Goal: Communication & Community: Answer question/provide support

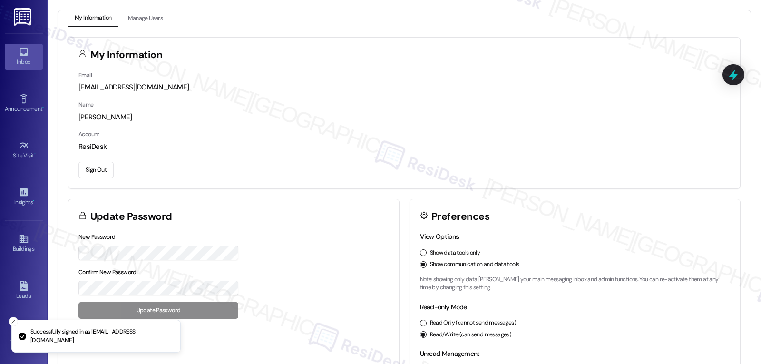
click at [31, 63] on div "Inbox" at bounding box center [24, 62] width 48 height 10
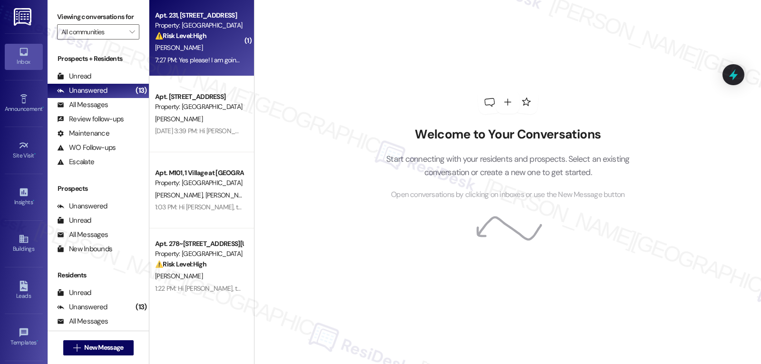
click at [189, 63] on div "7:27 PM: Yes please! I am going to go down and see if they are available [DATE]…" at bounding box center [295, 60] width 281 height 9
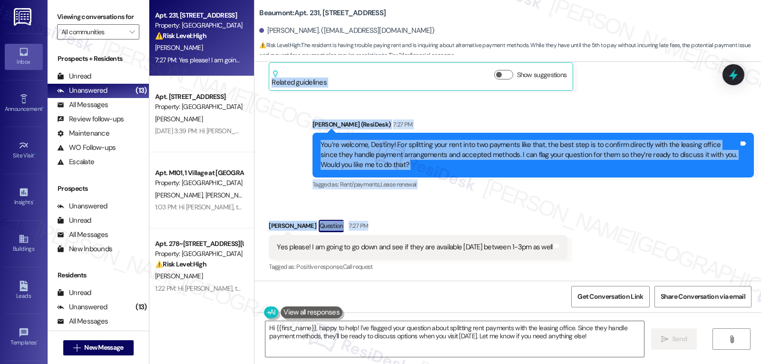
scroll to position [2031, 0]
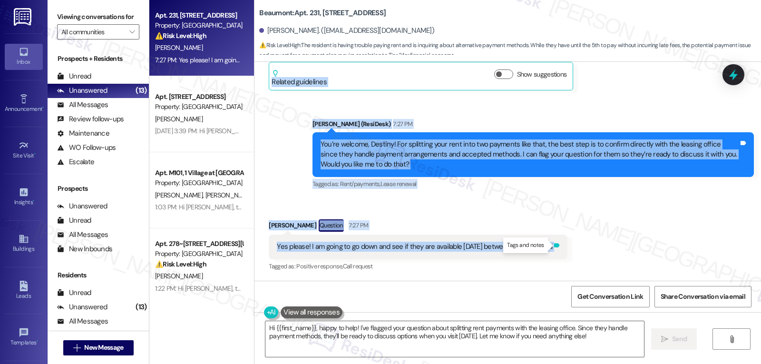
drag, startPoint x: 305, startPoint y: 105, endPoint x: 560, endPoint y: 244, distance: 290.5
click at [560, 244] on div "Lease started Aug 14, 2025 at 8:00 PM Announcement, sent via SMS Dottie (ResiDe…" at bounding box center [507, 171] width 506 height 219
copy div "Dottie (ResiDesk) 3:39 PM Hi Destiny! Yes, you're correct, you have until the 5…"
click at [339, 338] on textarea "Hi {{first_name}}, happy to help! I've flagged your question about splitting re…" at bounding box center [454, 339] width 379 height 36
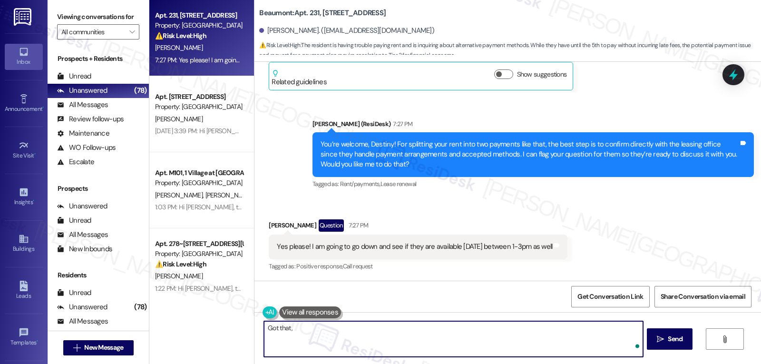
paste textarea "https://chatgpt.com/g/g-UZqpMyg28-friday-resident-engagement-support#:~:text=I%…"
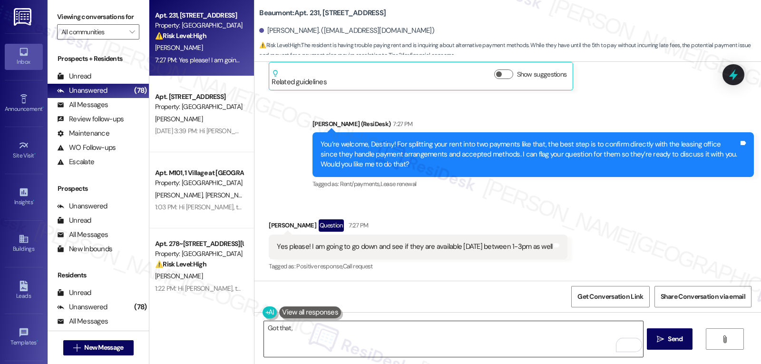
click at [302, 340] on textarea "Got that," at bounding box center [453, 339] width 379 height 36
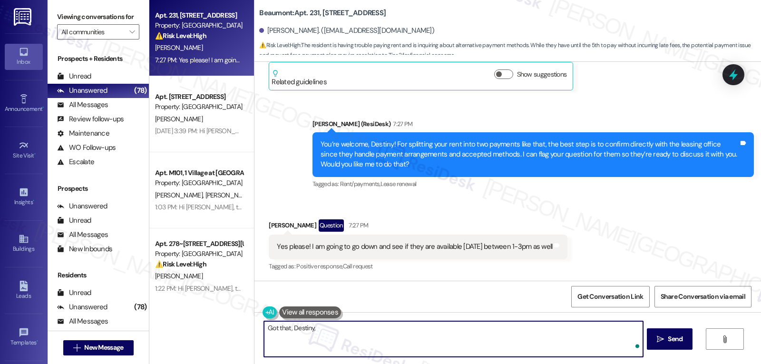
paste textarea "I’ll pass your request along to the office so they’re aware, and it’s great tha…"
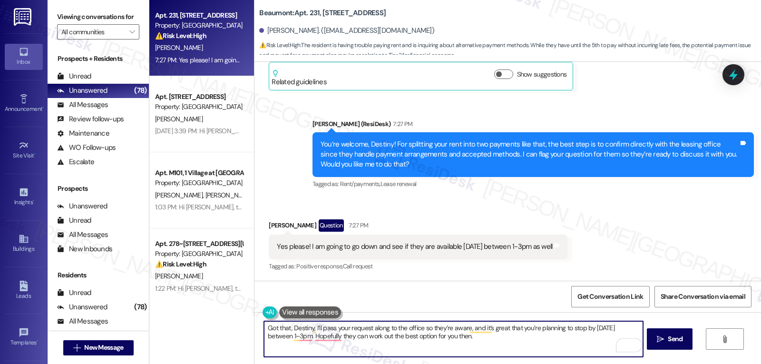
click at [307, 328] on textarea "Got that, Destiny, I’ll pass your request along to the office so they’re aware,…" at bounding box center [453, 339] width 379 height 36
click at [516, 345] on textarea "Got that, Destiny. I’ll pass your request along to the office so they’re aware,…" at bounding box center [453, 339] width 379 height 36
click at [462, 343] on textarea "Got that, Destiny. I’ll pass your request along to the office so they’re aware,…" at bounding box center [453, 339] width 379 height 36
click at [485, 340] on textarea "Got that, Destiny. I’ll pass your request along to the office so they’re aware,…" at bounding box center [453, 339] width 379 height 36
type textarea "Got that, Destiny. I’ll pass your request along to the office so they’re aware,…"
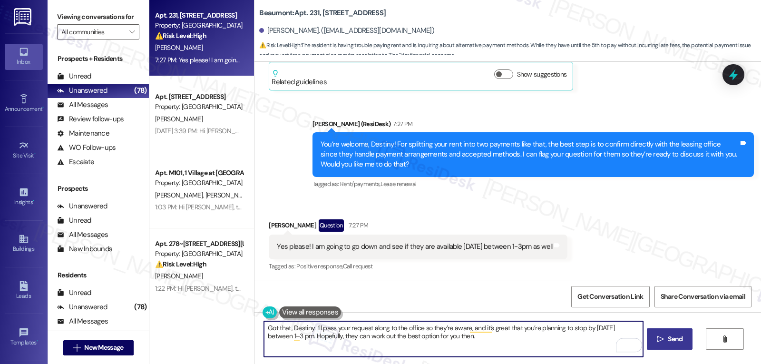
click at [653, 341] on button " Send" at bounding box center [670, 338] width 46 height 21
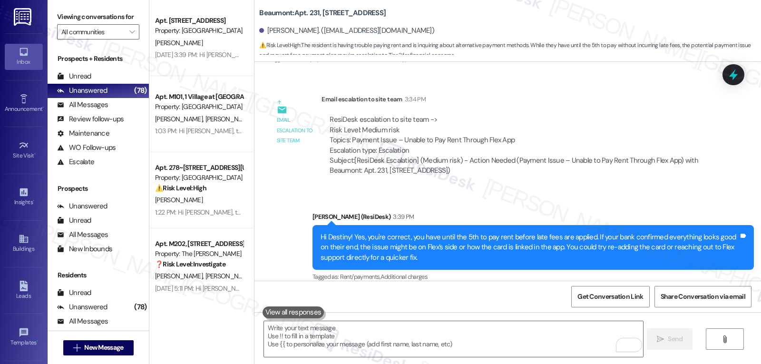
scroll to position [2108, 0]
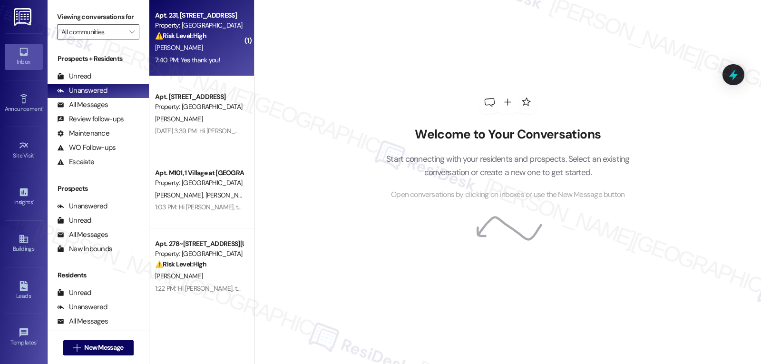
click at [199, 40] on div "⚠️ Risk Level: High The resident is having issues with rent payment and is aski…" at bounding box center [199, 36] width 88 height 10
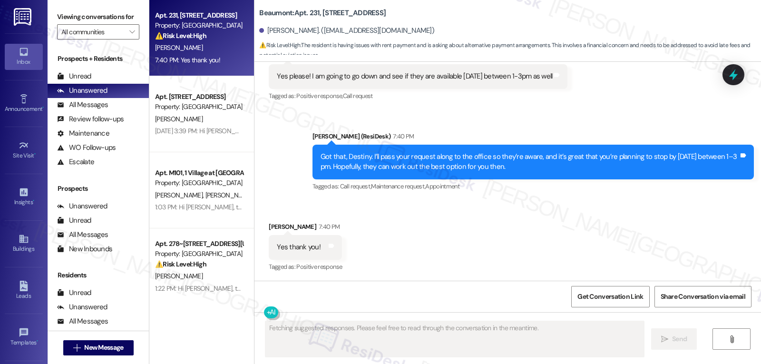
scroll to position [2202, 0]
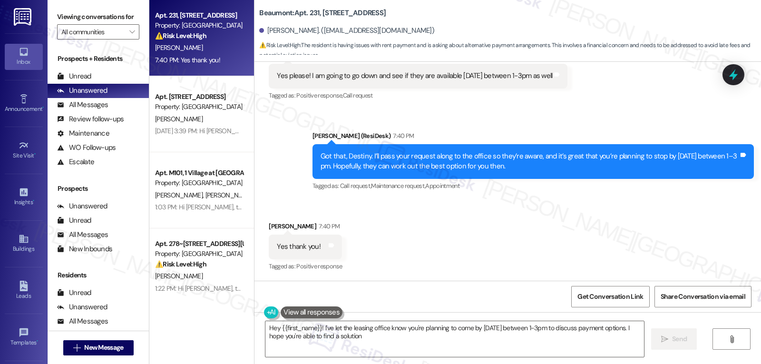
type textarea "Hey {{first_name}}! I've let the leasing office know you're planning to come by…"
click at [731, 75] on icon at bounding box center [733, 75] width 11 height 15
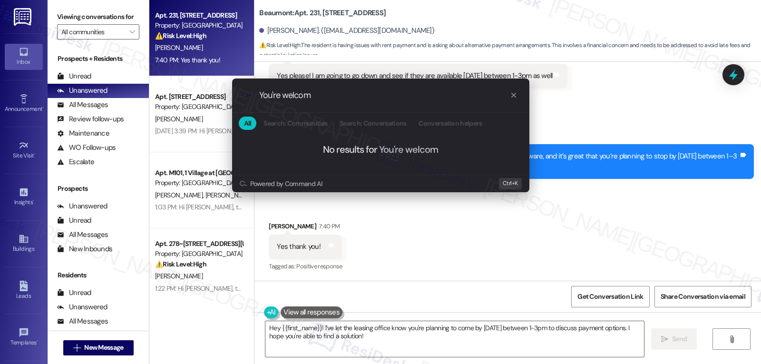
type input "You're welcom"
click at [518, 98] on div ".cls-1{fill:#0a055f;}.cls-2{fill:#0cc4c4;} resideskLogoBlueOrange You're welcom" at bounding box center [380, 95] width 297 height 34
drag, startPoint x: 513, startPoint y: 92, endPoint x: 514, endPoint y: 98, distance: 6.3
click at [514, 93] on icon "progress bar" at bounding box center [514, 95] width 8 height 8
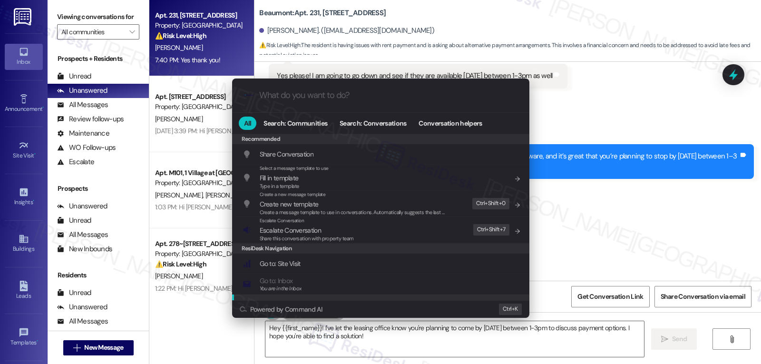
click at [373, 339] on div ".cls-1{fill:#0a055f;}.cls-2{fill:#0cc4c4;} resideskLogoBlueOrange All Search: C…" at bounding box center [380, 182] width 761 height 364
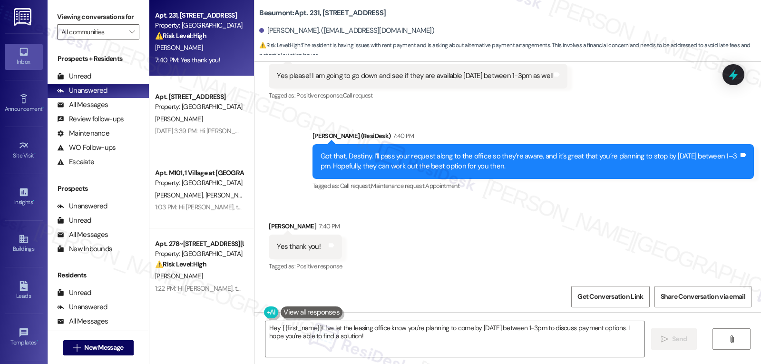
click at [376, 333] on textarea "Hey {{first_name}}! I've let the leasing office know you're planning to come by…" at bounding box center [454, 339] width 379 height 36
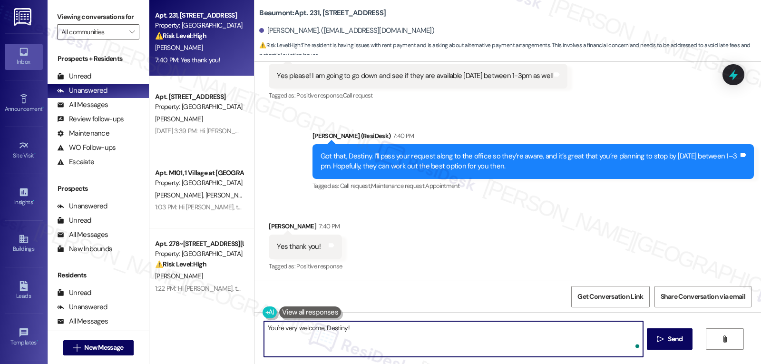
type textarea "You're very welcome, Destiny!"
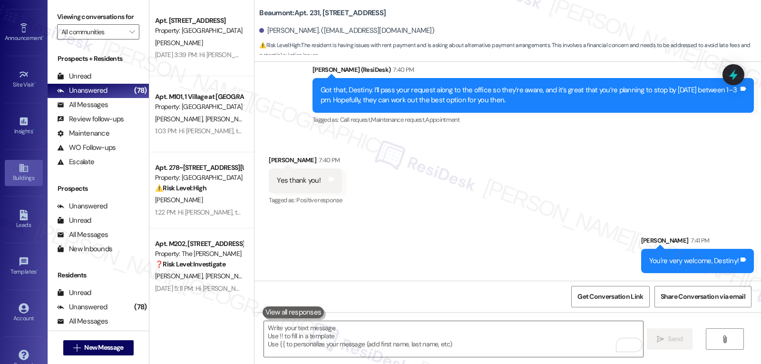
scroll to position [90, 0]
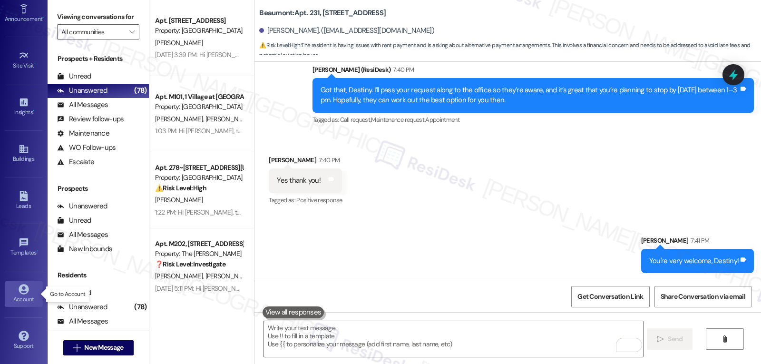
click at [14, 297] on div "Account" at bounding box center [24, 299] width 48 height 10
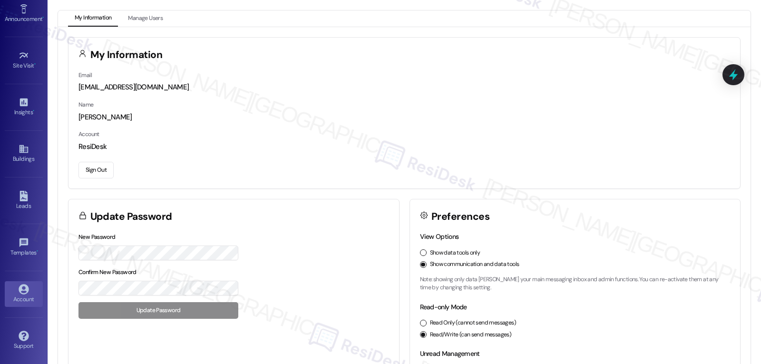
click at [91, 170] on button "Sign Out" at bounding box center [95, 170] width 35 height 17
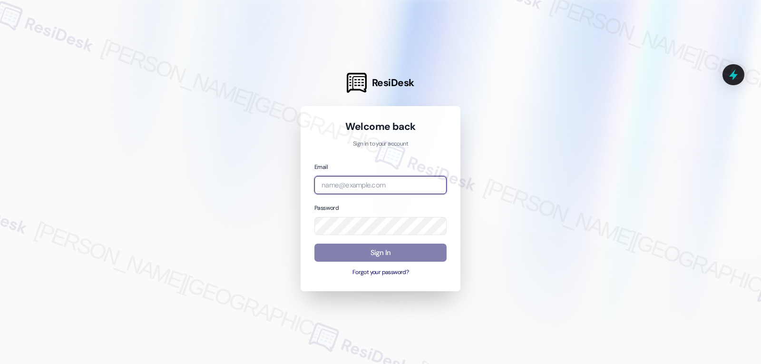
click at [386, 180] on input "email" at bounding box center [380, 185] width 132 height 19
click at [376, 189] on input "email" at bounding box center [380, 185] width 132 height 19
paste input "[EMAIL_ADDRESS][DOMAIN_NAME]"
type input "[EMAIL_ADDRESS][DOMAIN_NAME]"
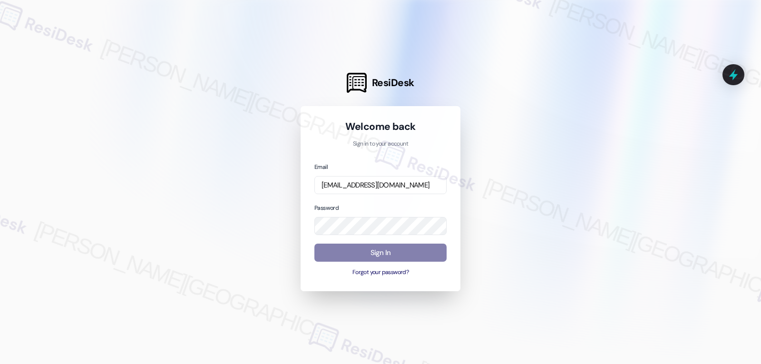
scroll to position [0, 0]
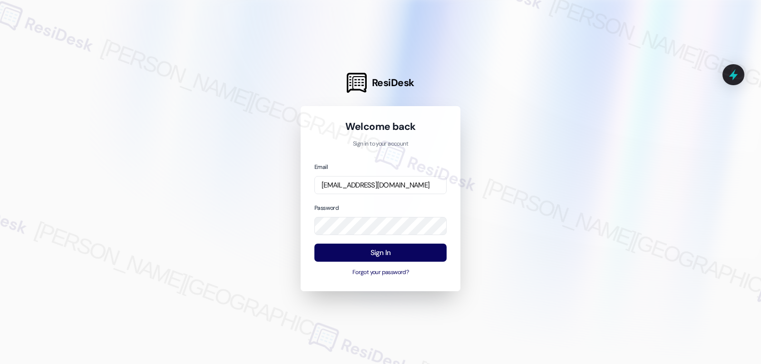
click at [369, 205] on div "Password" at bounding box center [380, 219] width 132 height 33
click at [374, 258] on button "Sign In" at bounding box center [380, 252] width 132 height 19
